Goal: Navigation & Orientation: Find specific page/section

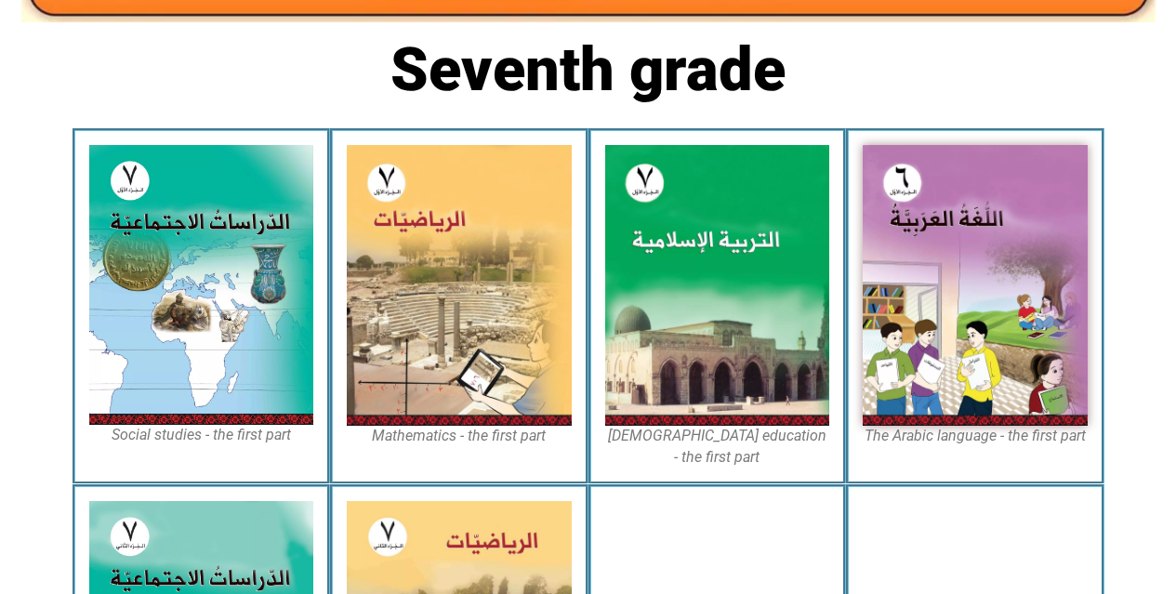
scroll to position [452, 0]
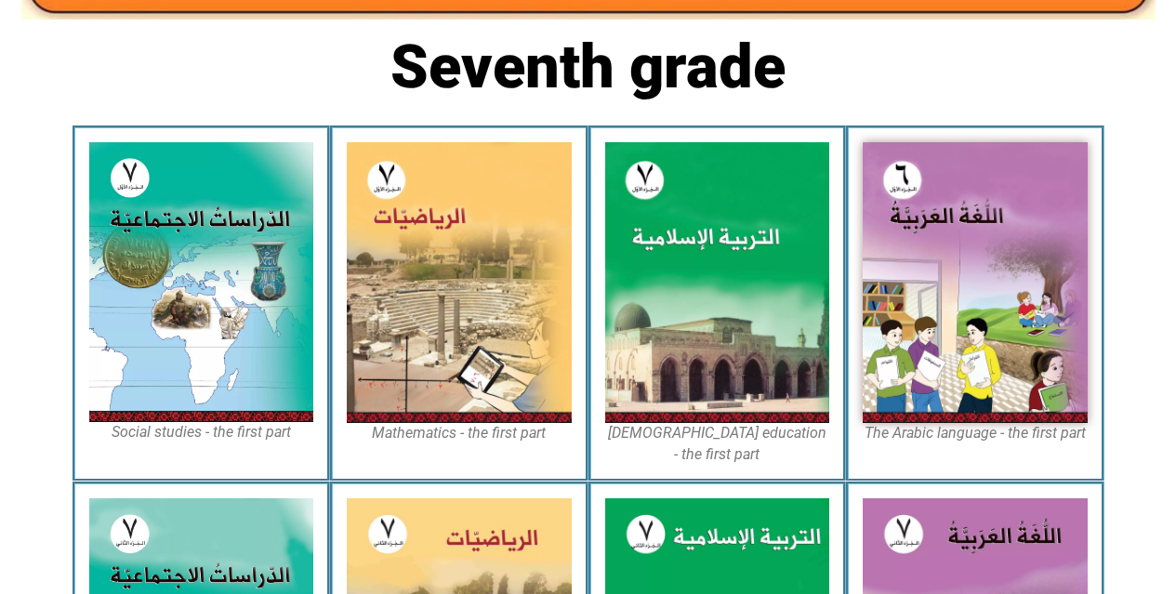
drag, startPoint x: 1187, startPoint y: 105, endPoint x: 1189, endPoint y: 256, distance: 150.6
click at [1175, 256] on html "Home page First grade Second grade Third grade Fourth grade Fifth grade Sixth g…" at bounding box center [588, 398] width 1176 height 1701
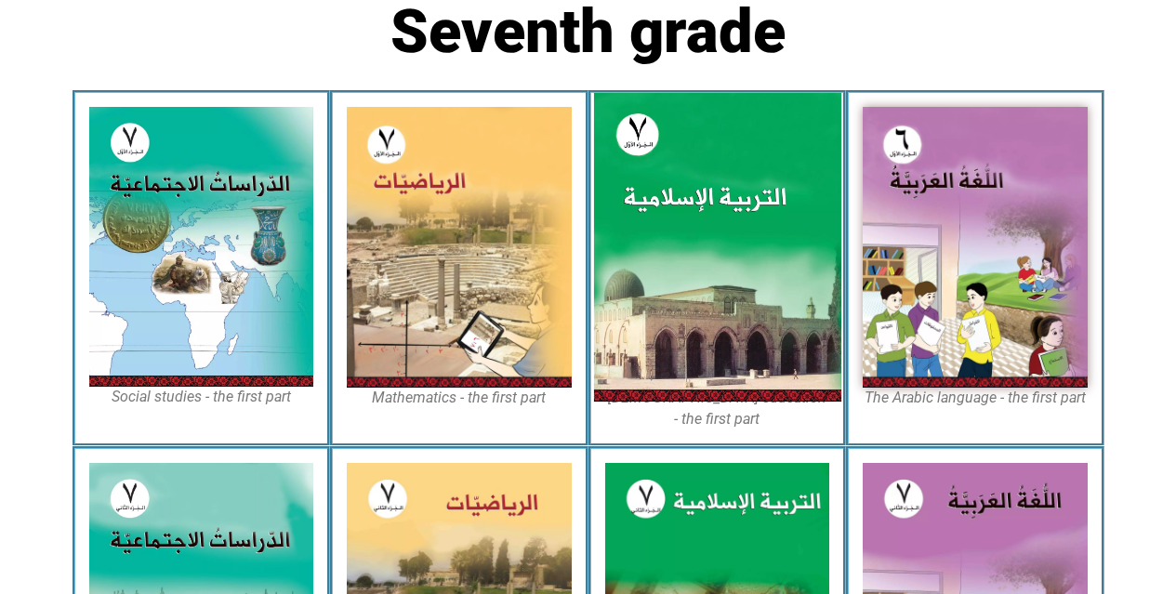
scroll to position [489, 0]
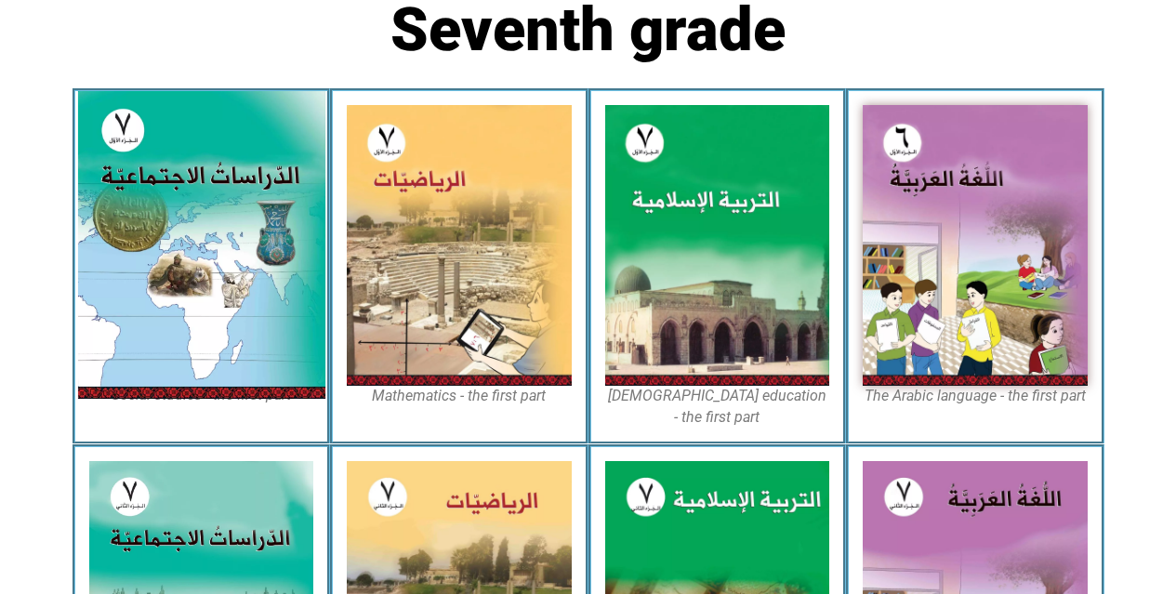
click at [163, 194] on img at bounding box center [200, 245] width 247 height 308
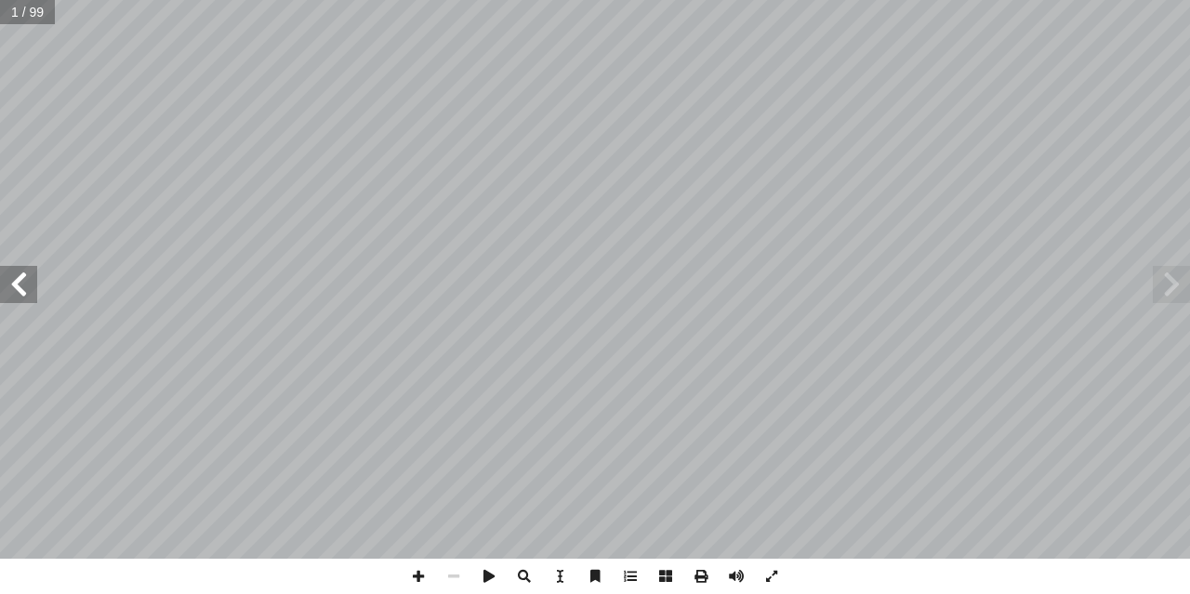
click at [17, 296] on span at bounding box center [18, 284] width 37 height 37
click at [16, 296] on span at bounding box center [18, 284] width 37 height 37
click at [16, 301] on span at bounding box center [18, 284] width 37 height 37
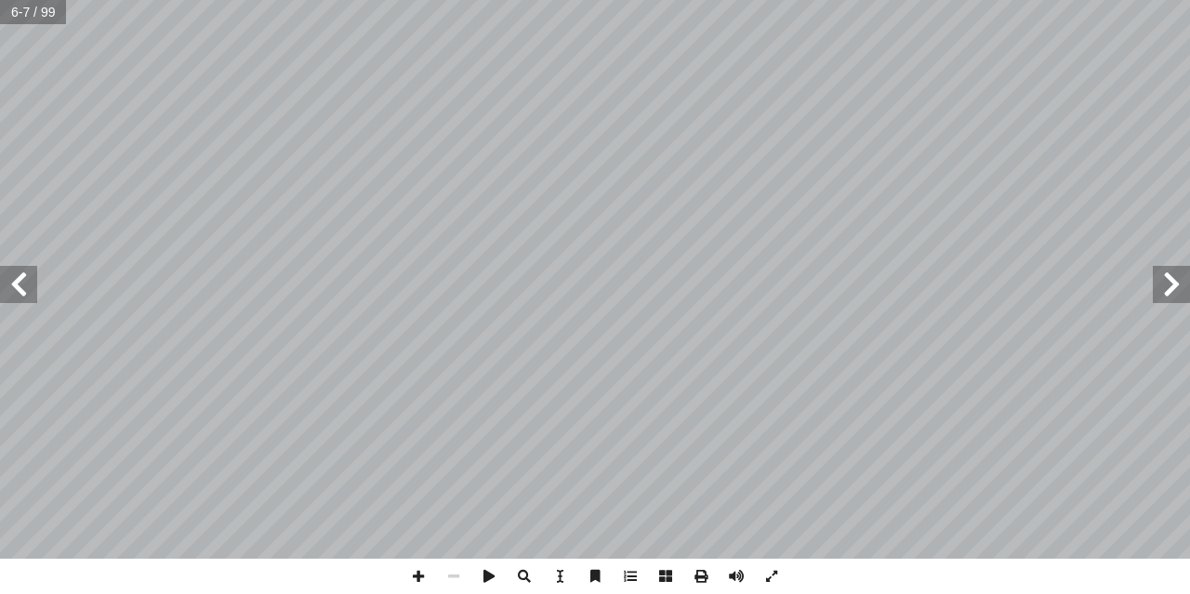
click at [19, 297] on span at bounding box center [18, 284] width 37 height 37
click at [13, 283] on span at bounding box center [18, 284] width 37 height 37
click at [411, 573] on span at bounding box center [418, 576] width 35 height 35
